Goal: Task Accomplishment & Management: Manage account settings

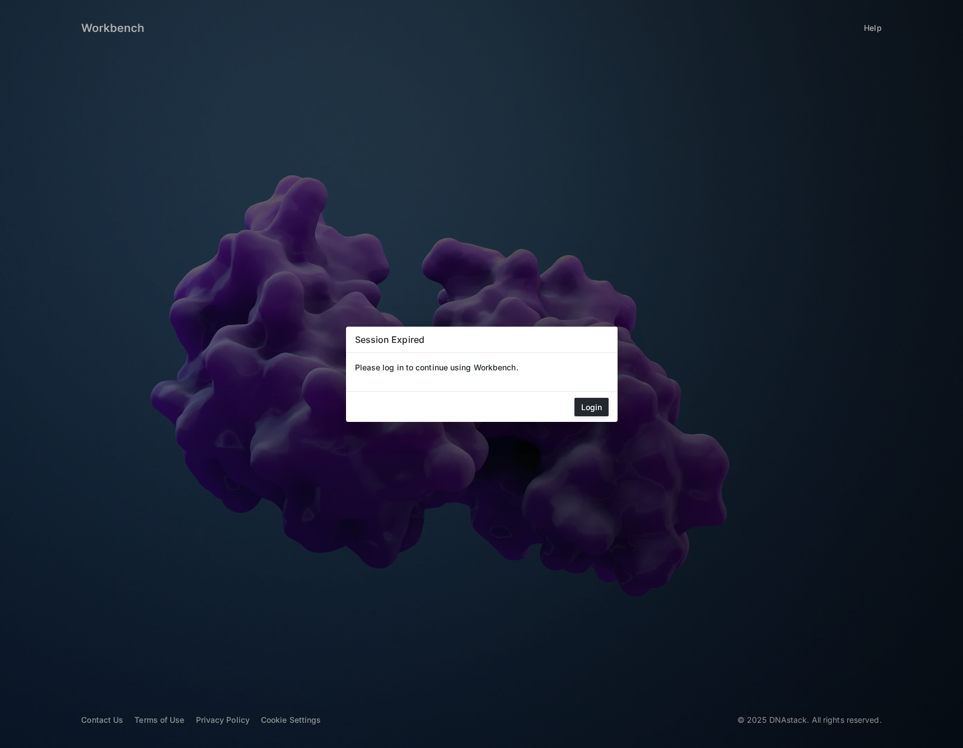
click at [563, 393] on mat-dialog-actions "Login" at bounding box center [482, 406] width 272 height 30
click at [595, 401] on button "Login" at bounding box center [592, 407] width 34 height 18
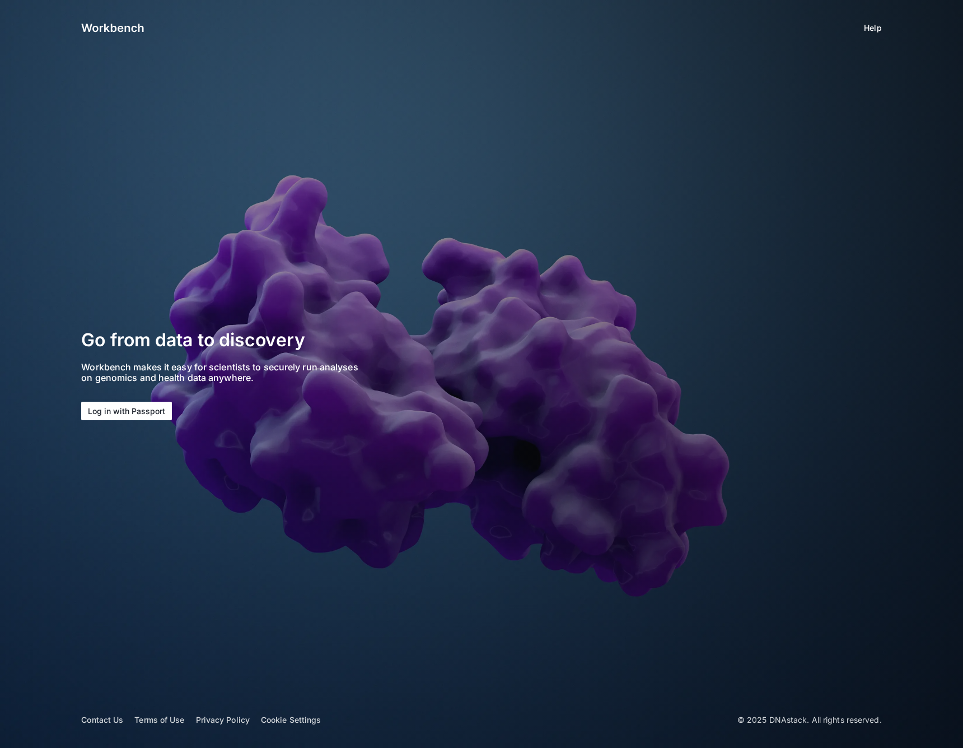
click at [150, 408] on button "Log in with Passport" at bounding box center [126, 410] width 91 height 18
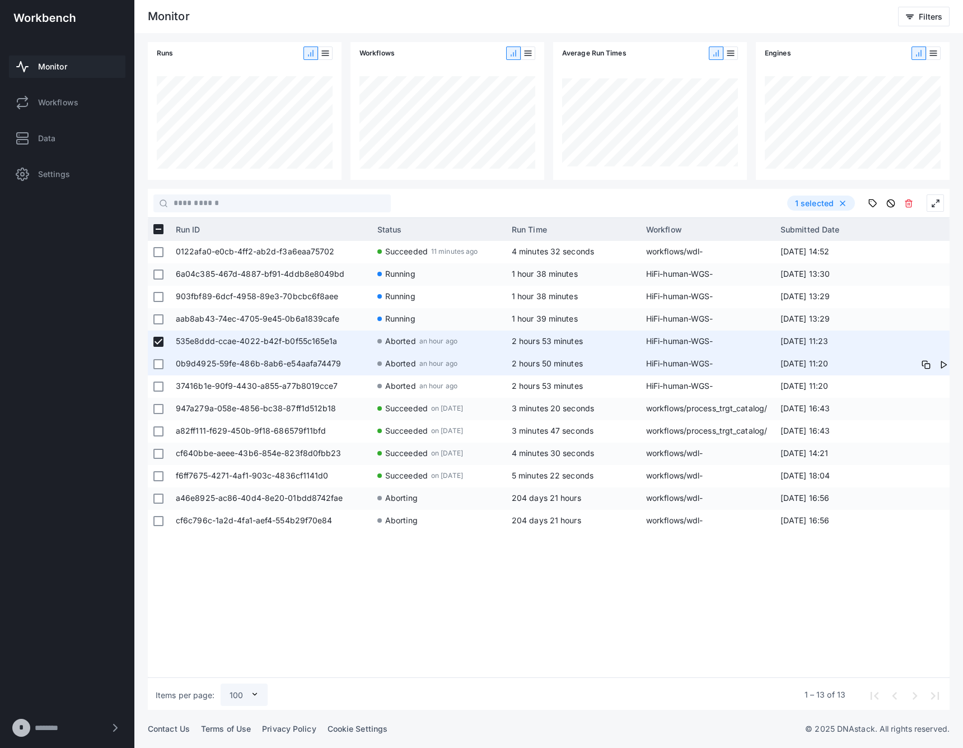
click at [152, 367] on div at bounding box center [159, 364] width 22 height 22
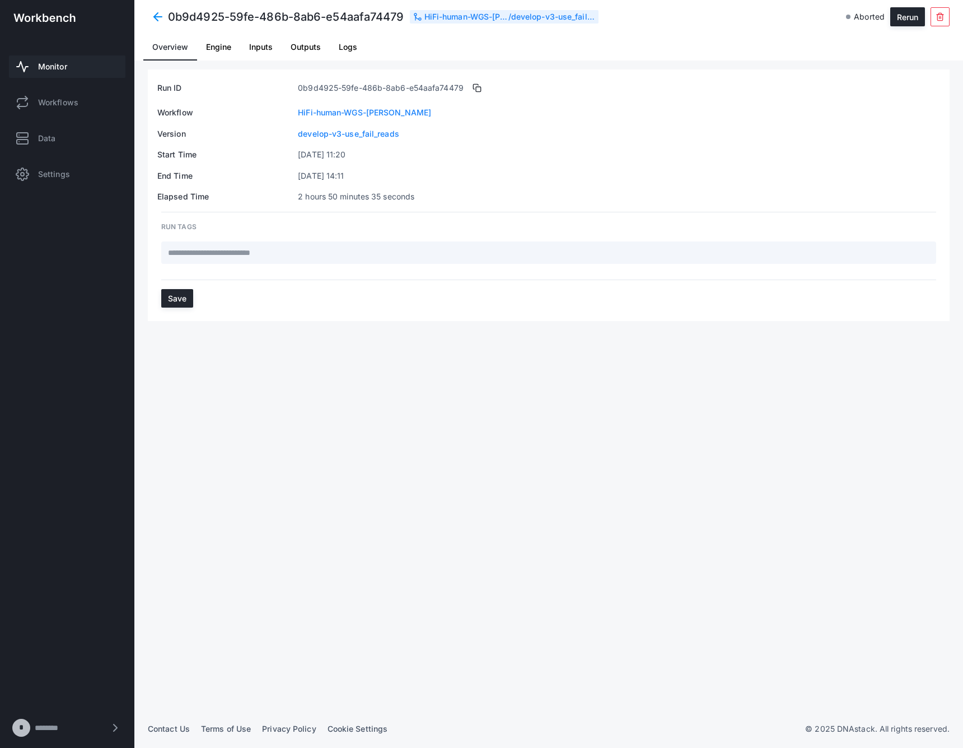
click at [164, 18] on span at bounding box center [158, 17] width 20 height 20
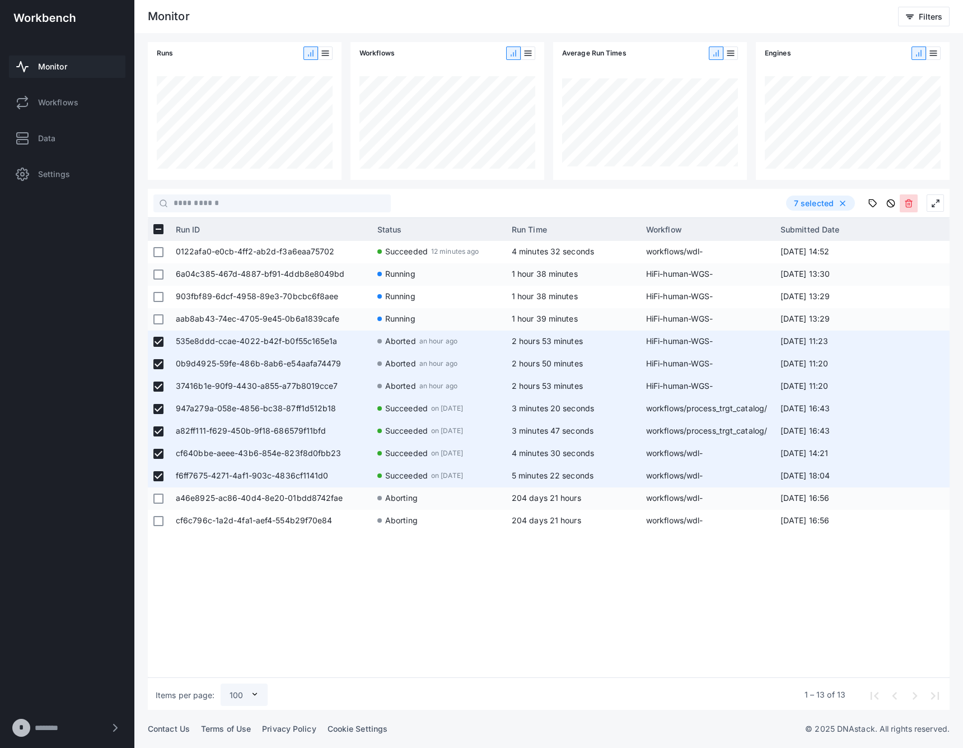
click at [909, 206] on icon at bounding box center [908, 203] width 9 height 9
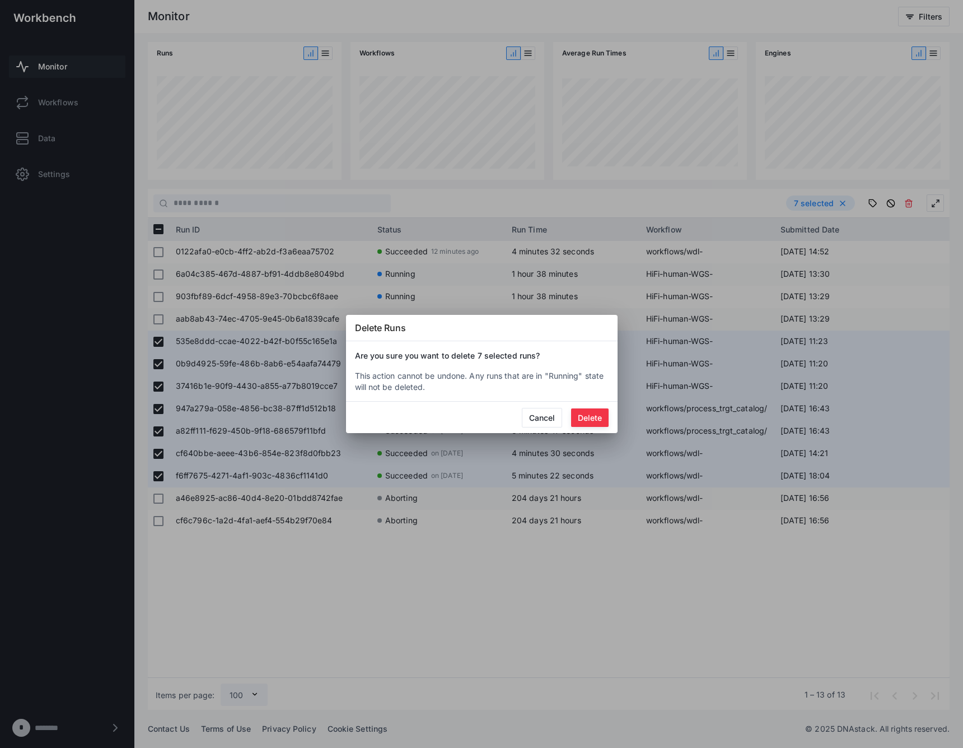
click at [591, 419] on button "Delete" at bounding box center [590, 417] width 38 height 18
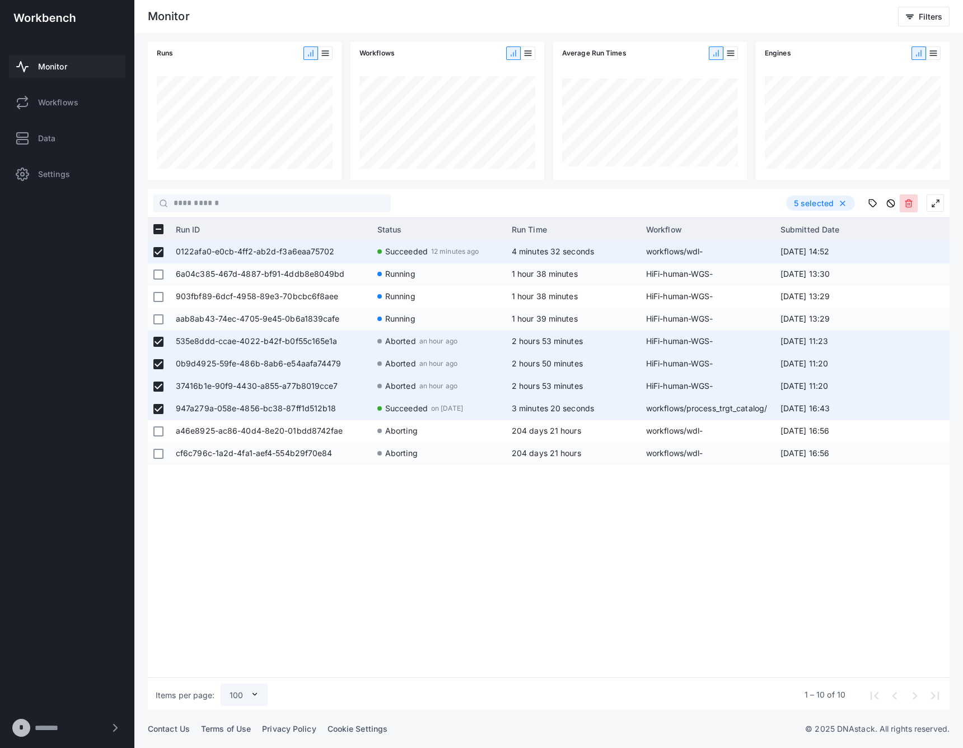
click at [908, 204] on use at bounding box center [908, 202] width 7 height 7
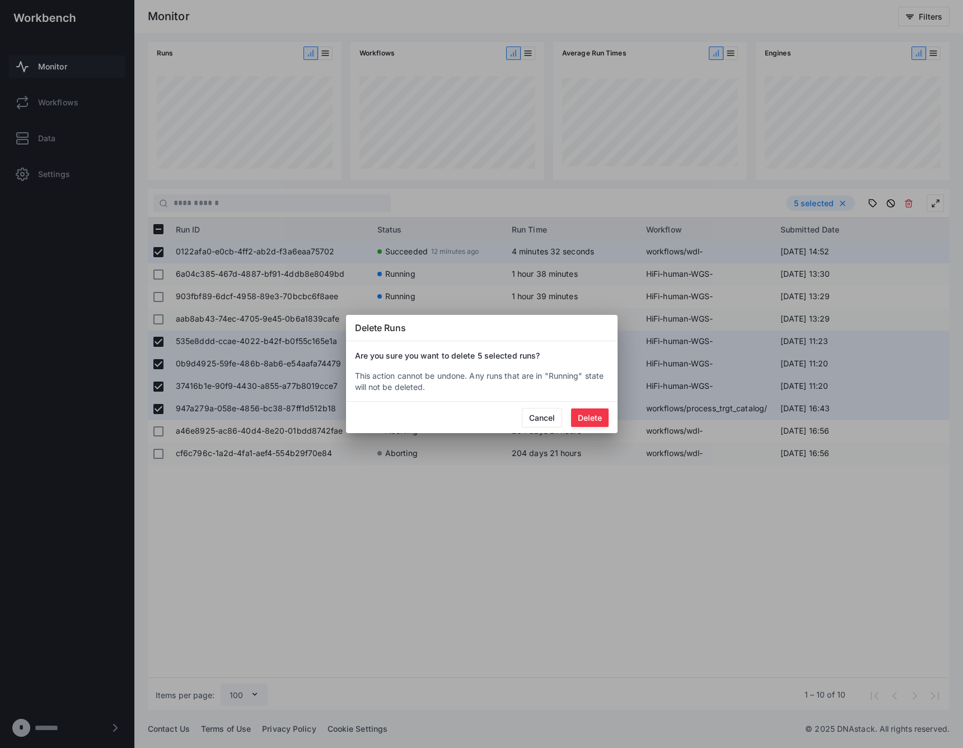
click at [599, 418] on button "Delete" at bounding box center [590, 417] width 38 height 18
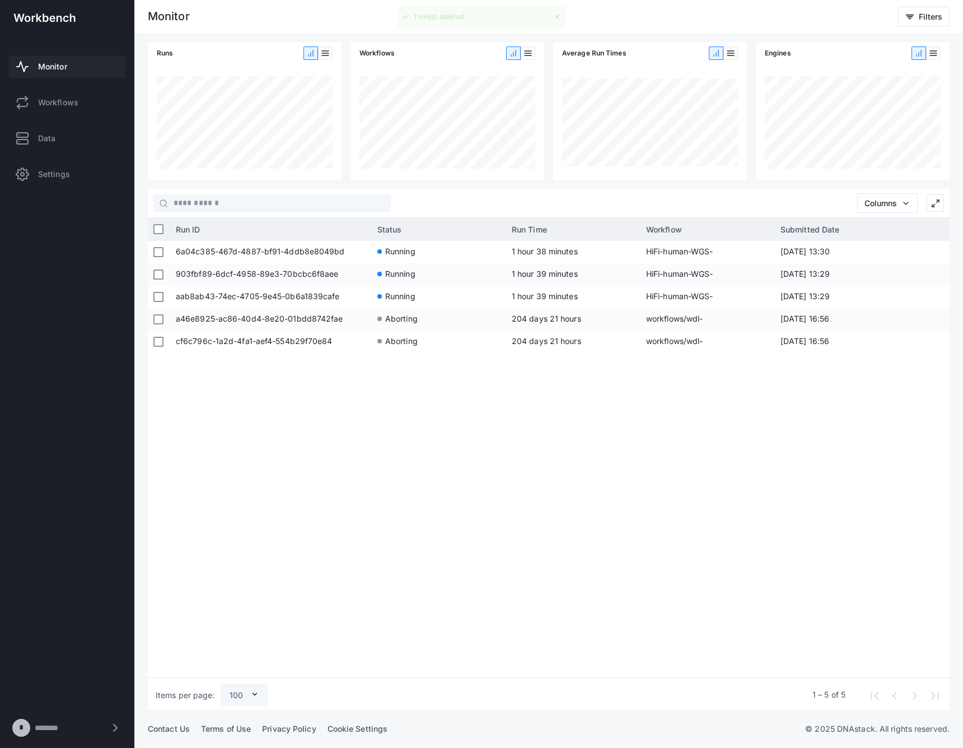
click at [592, 452] on div "6a04c385-467d-4887-bf91-4ddb8e8049bd Running 1 hour 38 minutes HiFi-human-WGS-s…" at bounding box center [559, 457] width 779 height 432
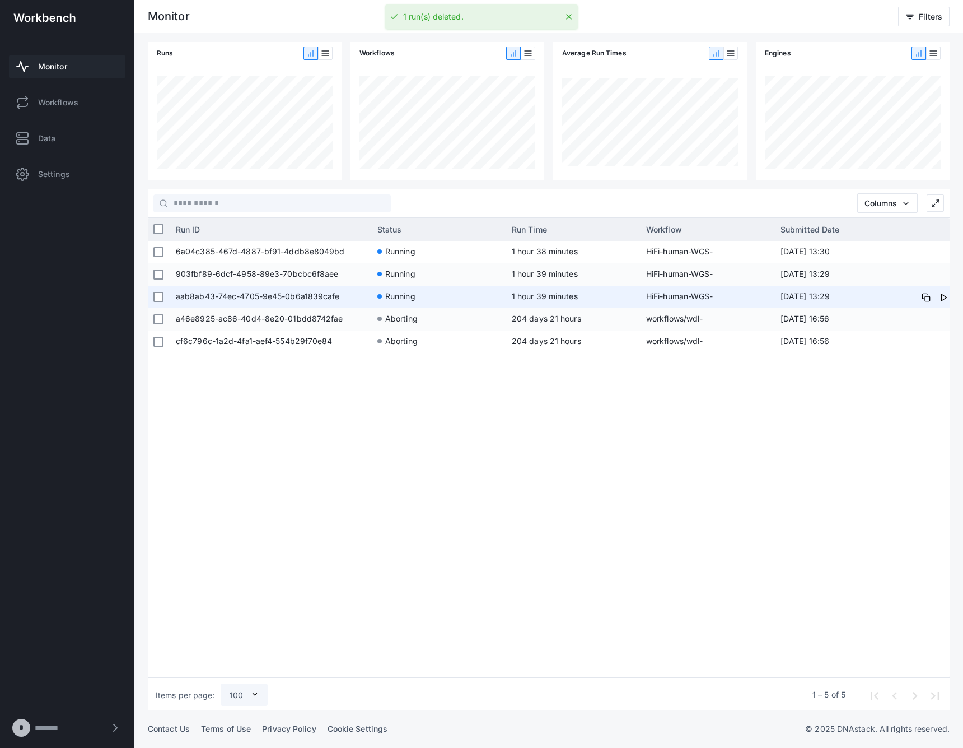
click at [306, 289] on span "aab8ab43-74ec-4705-9e45-0b6a1839cafe" at bounding box center [271, 297] width 190 height 22
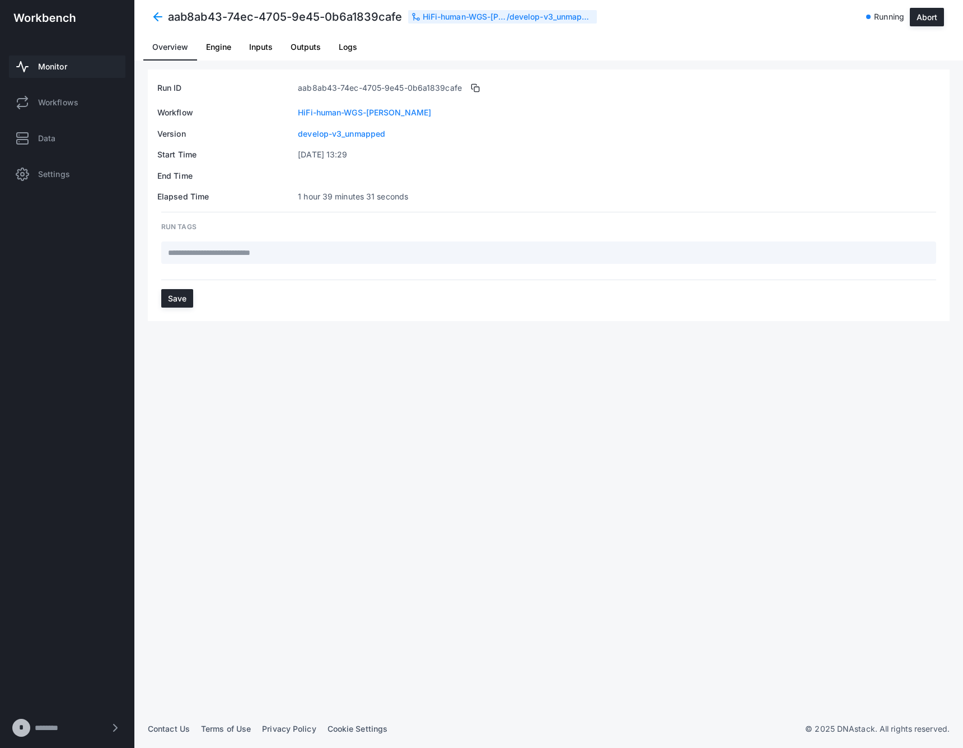
click at [351, 52] on span "Logs" at bounding box center [348, 47] width 18 height 27
